Goal: Information Seeking & Learning: Learn about a topic

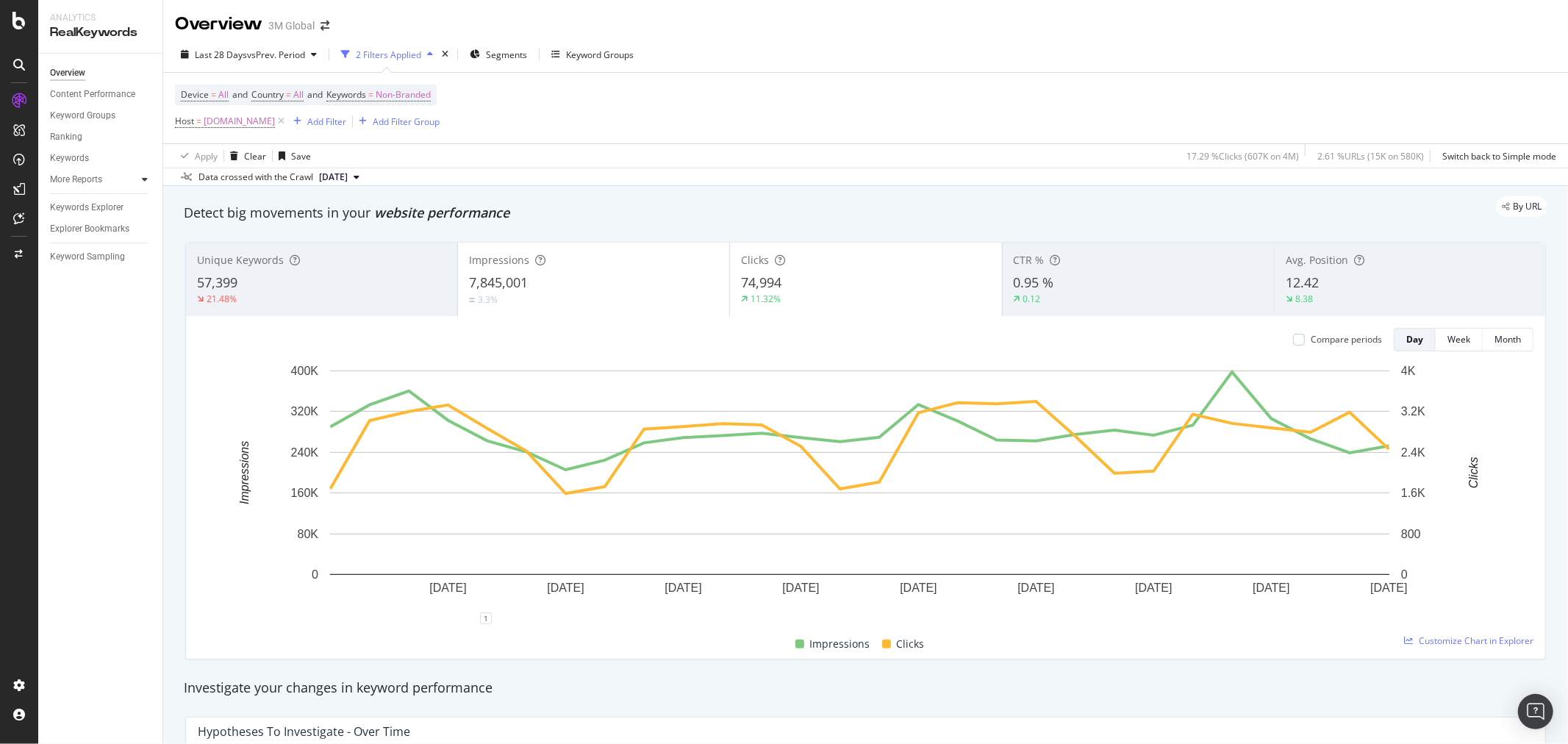
click at [142, 180] on icon at bounding box center [145, 179] width 6 height 9
click at [113, 224] on div "CustomReports" at bounding box center [90, 223] width 72 height 14
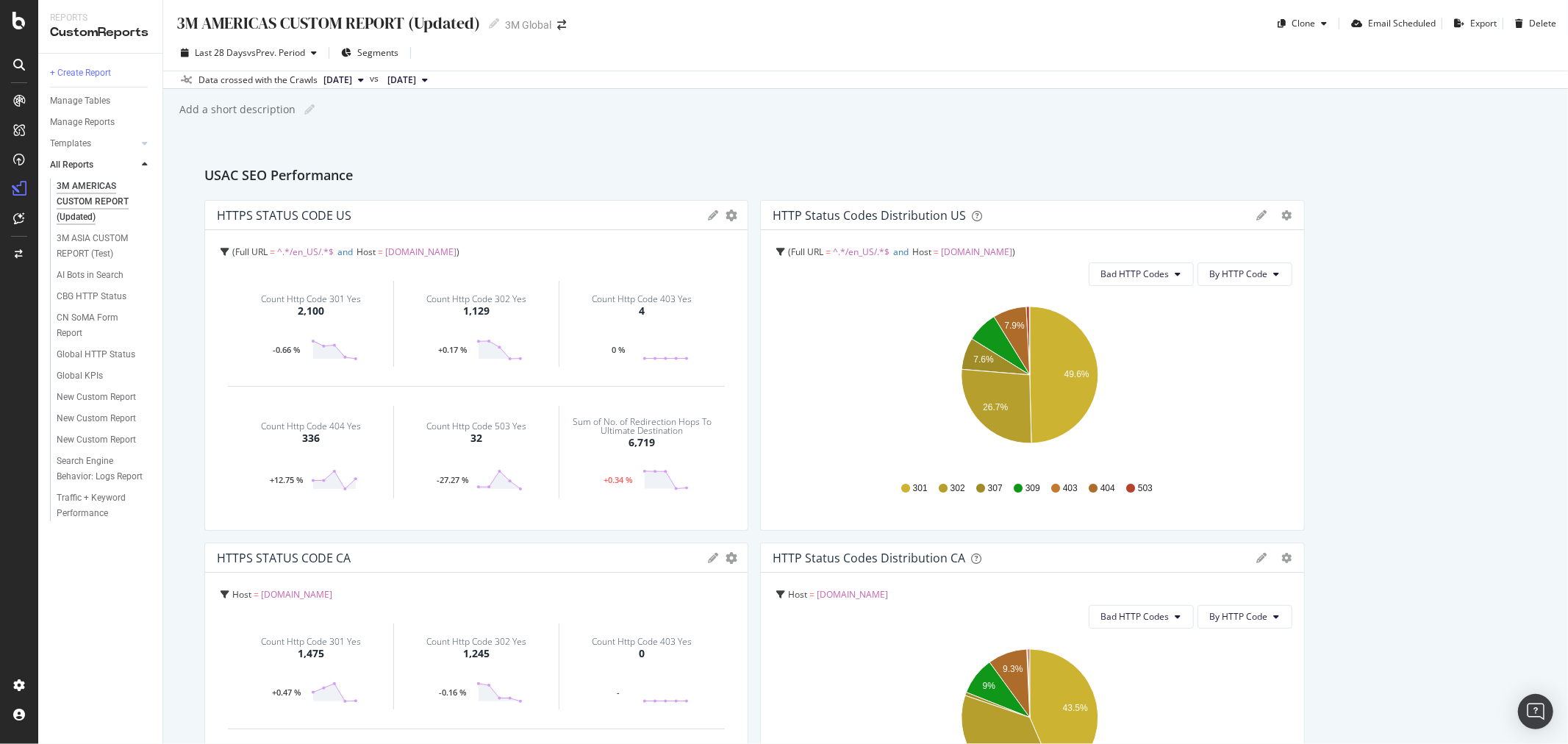
click at [90, 200] on div "3M AMERICAS CUSTOM REPORT (Updated)" at bounding box center [101, 201] width 88 height 46
click at [1208, 123] on div "3M AMERICAS CUSTOM REPORT (Updated) 3M [GEOGRAPHIC_DATA] CUSTOM REPORT (Updated…" at bounding box center [865, 372] width 1405 height 744
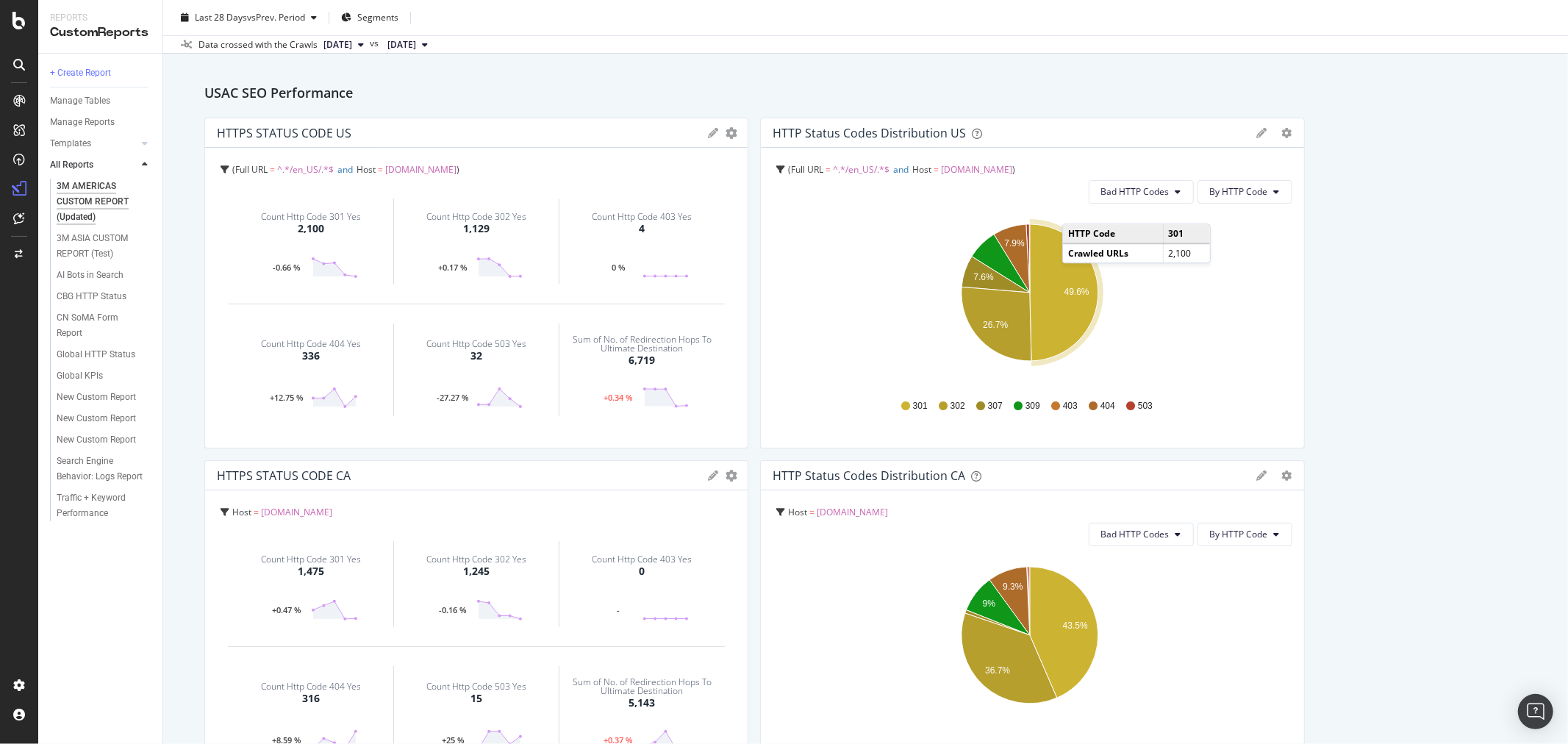
scroll to position [81, 0]
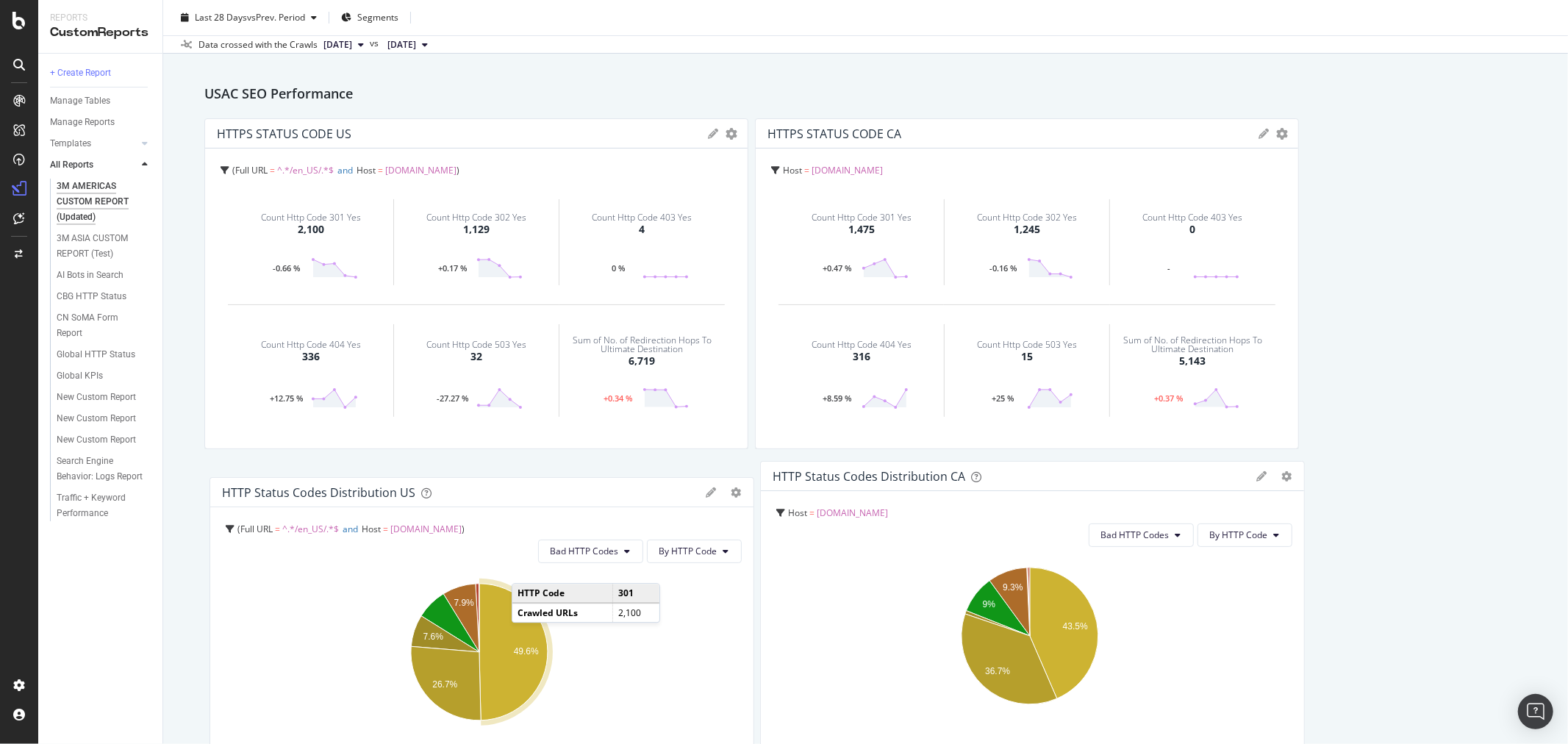
drag, startPoint x: 1122, startPoint y: 137, endPoint x: 551, endPoint y: 495, distance: 673.9
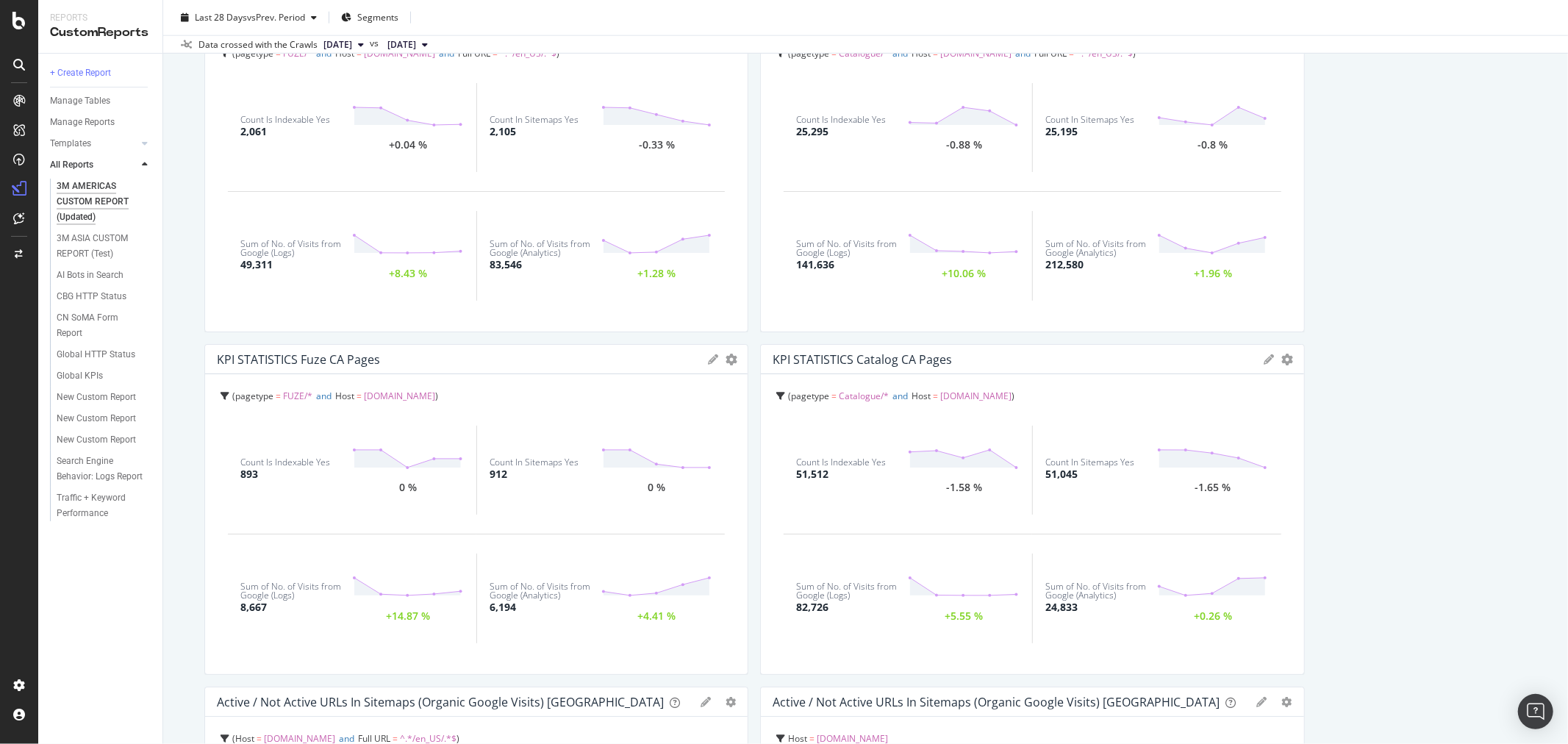
scroll to position [1512, 0]
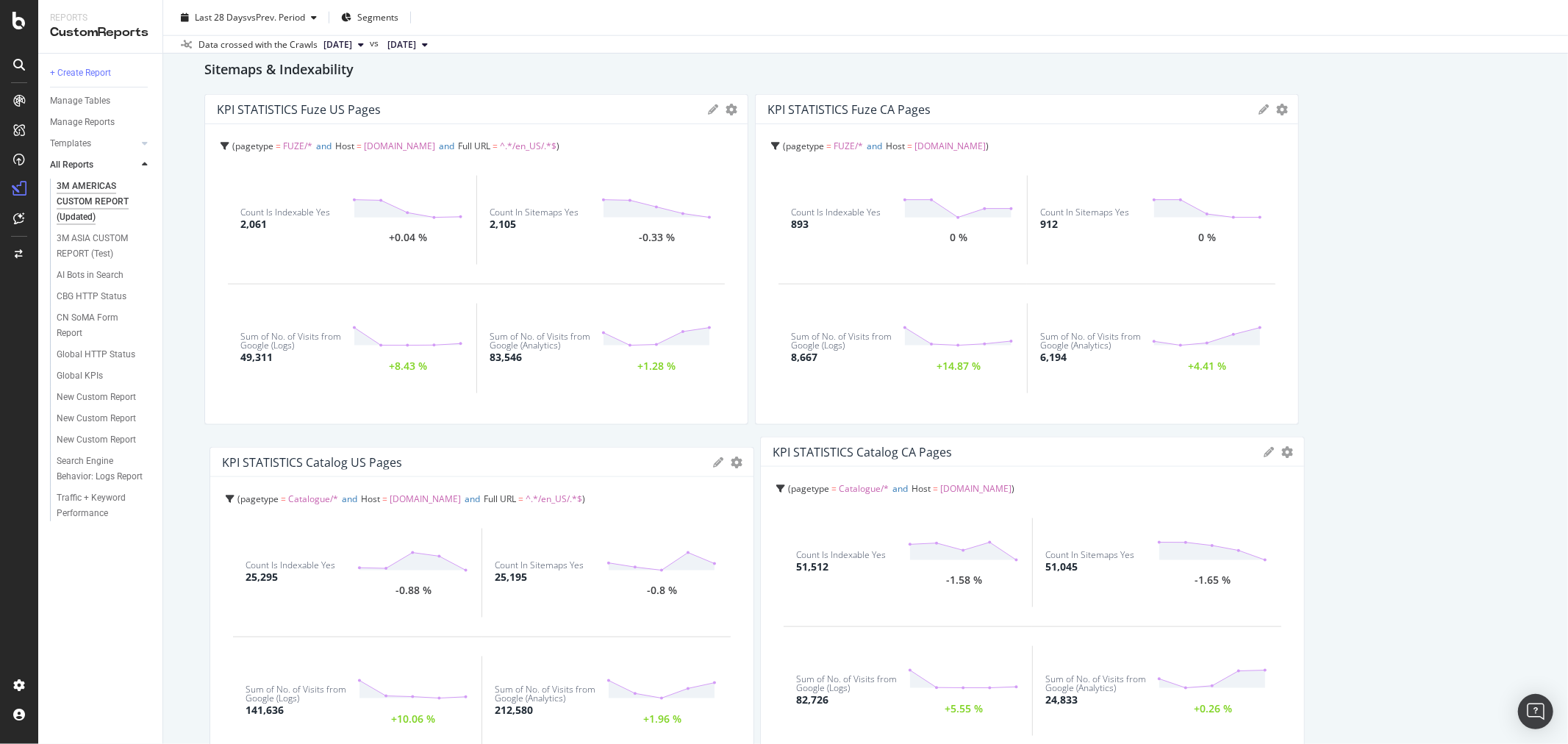
drag, startPoint x: 1063, startPoint y: 112, endPoint x: 484, endPoint y: 465, distance: 678.1
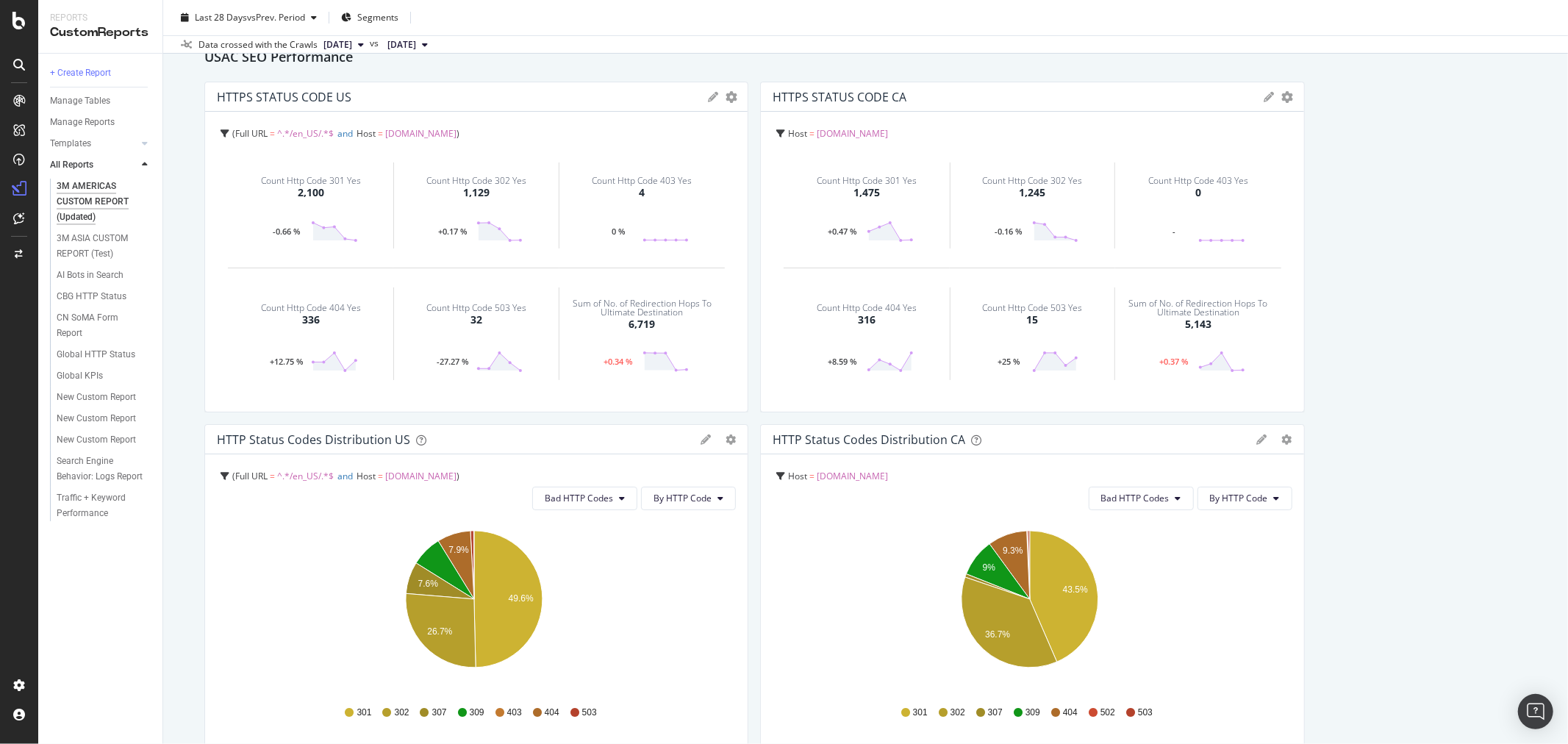
scroll to position [0, 0]
